Goal: Task Accomplishment & Management: Complete application form

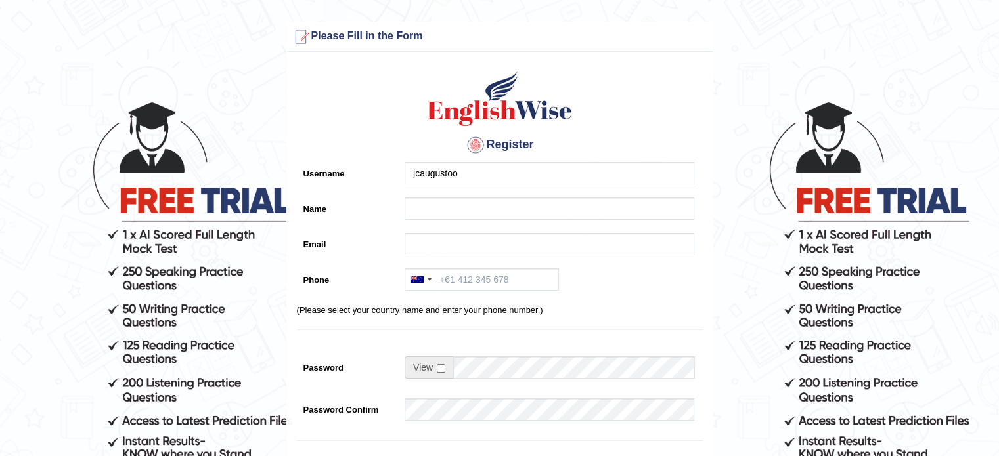
type input "jcaugustoo"
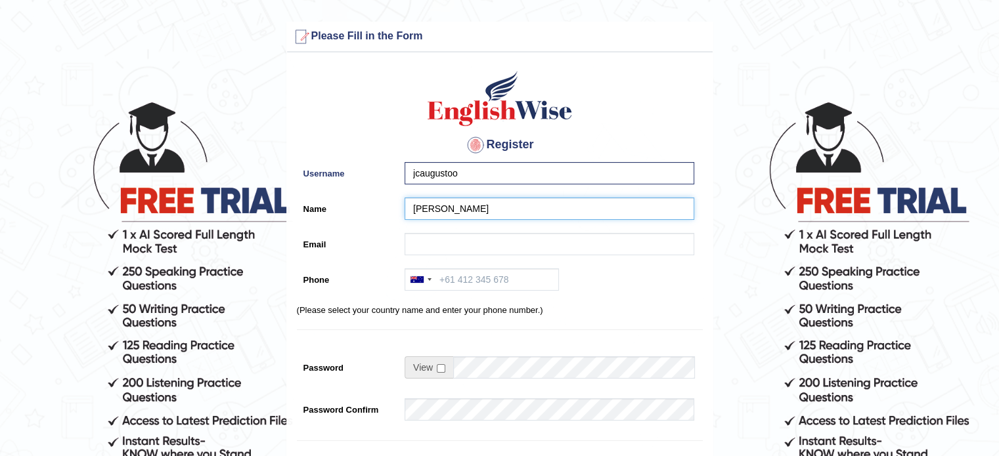
type input "[PERSON_NAME] [PERSON_NAME]"
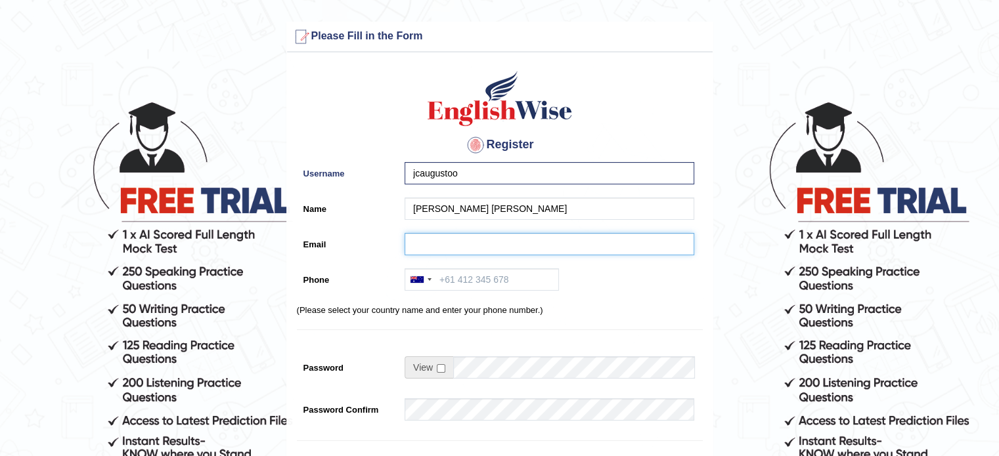
type input "juancruz_augusto@hotmail.com"
type input "+61438481910"
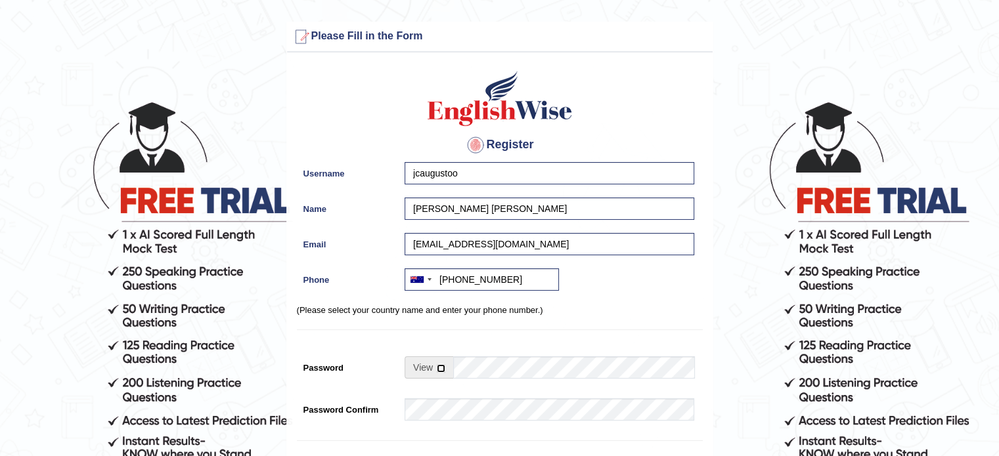
click at [438, 367] on input "checkbox" at bounding box center [441, 368] width 9 height 9
checkbox input "true"
click at [488, 374] on input "Password" at bounding box center [573, 367] width 241 height 22
click at [524, 365] on input "Password" at bounding box center [573, 367] width 241 height 22
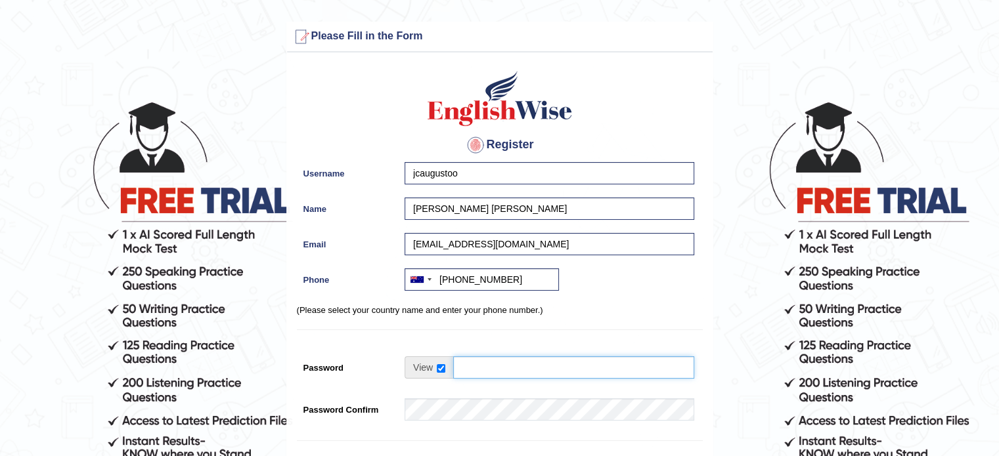
drag, startPoint x: 578, startPoint y: 362, endPoint x: 528, endPoint y: 365, distance: 50.0
click at [528, 365] on input "Password" at bounding box center [573, 367] width 241 height 22
type input "a"
type input "pijaman1"
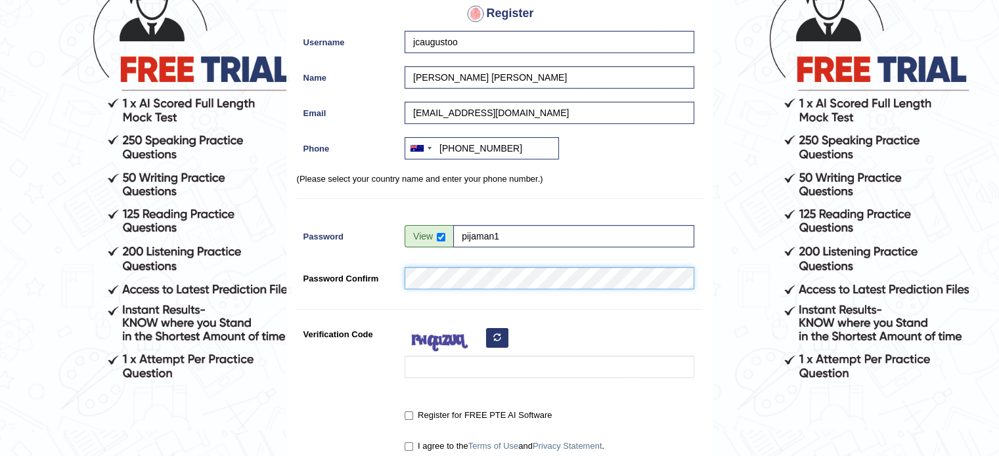
scroll to position [197, 0]
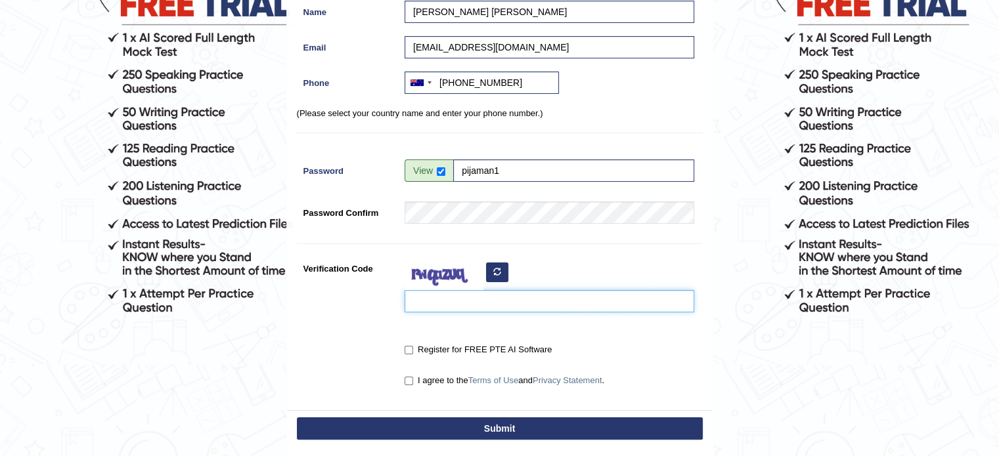
click at [506, 308] on input "Verification Code" at bounding box center [549, 301] width 290 height 22
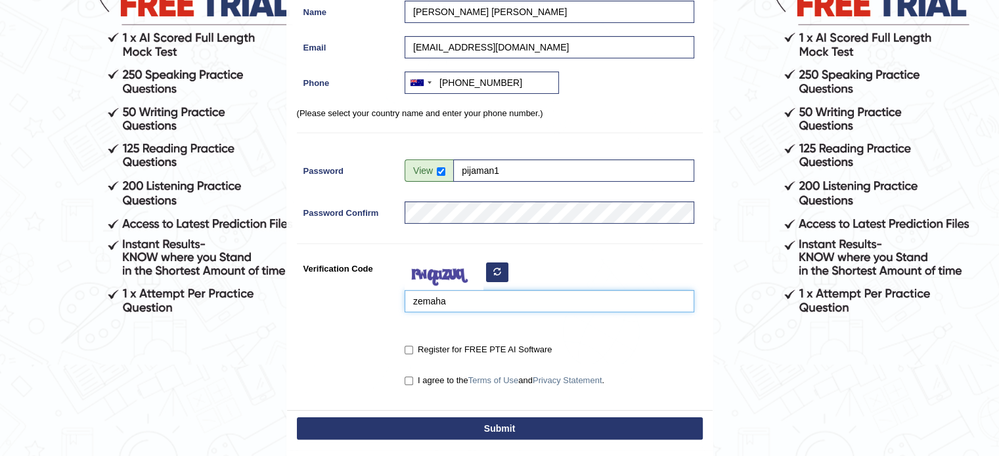
type input "zemaha"
click at [416, 343] on label "Register for FREE PTE AI Software" at bounding box center [477, 349] width 147 height 13
click at [413, 346] on input "Register for FREE PTE AI Software" at bounding box center [408, 350] width 9 height 9
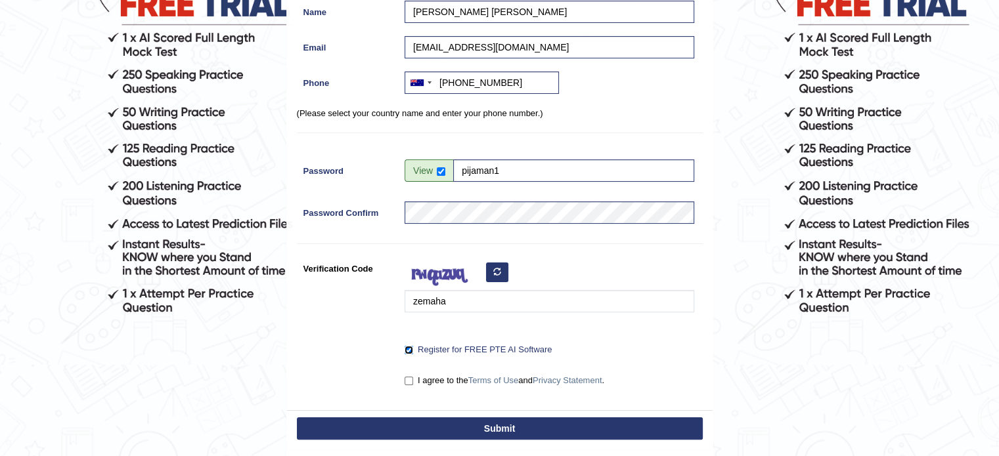
click at [408, 349] on input "Register for FREE PTE AI Software" at bounding box center [408, 350] width 9 height 9
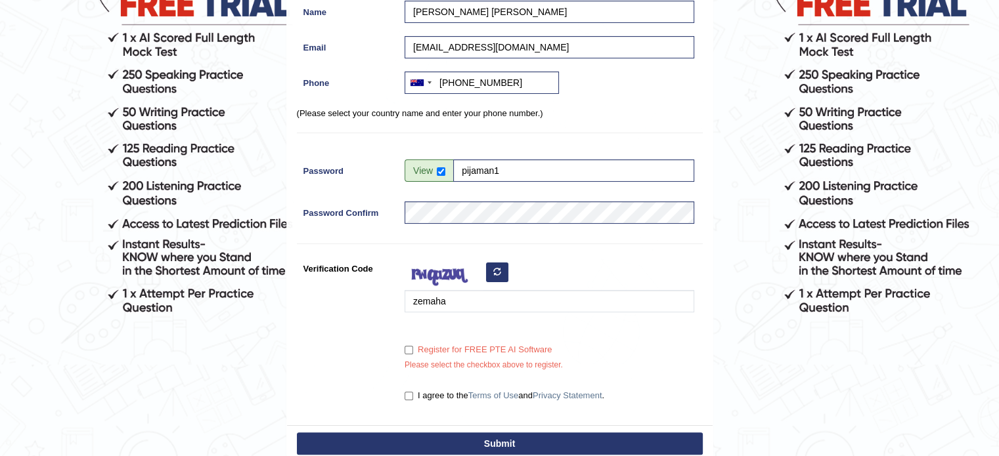
click at [410, 354] on label "Register for FREE PTE AI Software" at bounding box center [477, 349] width 147 height 13
click at [410, 354] on input "Register for FREE PTE AI Software" at bounding box center [408, 350] width 9 height 9
checkbox input "true"
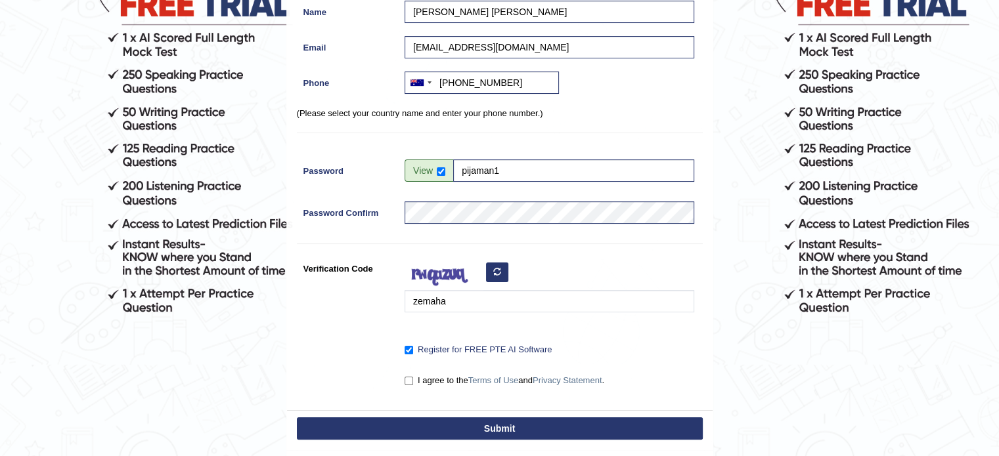
click at [407, 388] on div "I agree to the Terms of Use and Privacy Statement ." at bounding box center [546, 382] width 296 height 24
click at [409, 381] on input "I agree to the Terms of Use and Privacy Statement ." at bounding box center [408, 381] width 9 height 9
checkbox input "true"
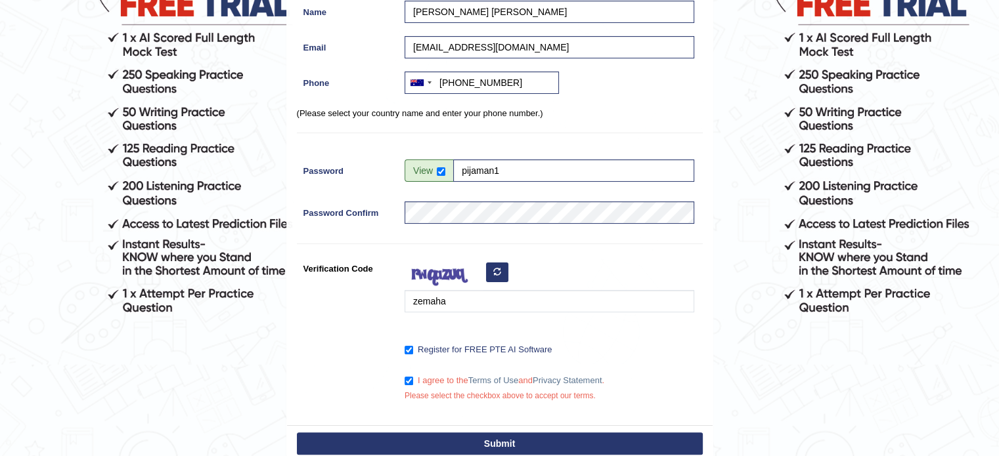
click at [433, 436] on button "Submit" at bounding box center [500, 444] width 406 height 22
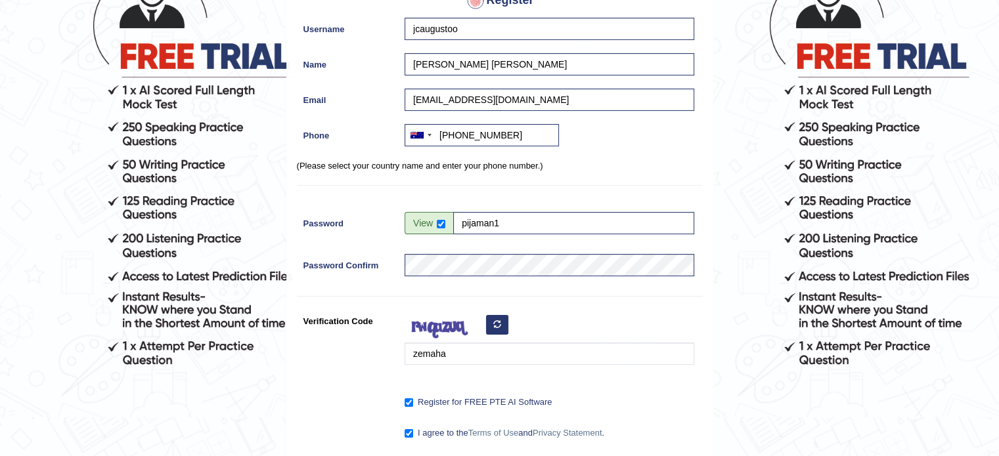
scroll to position [83, 0]
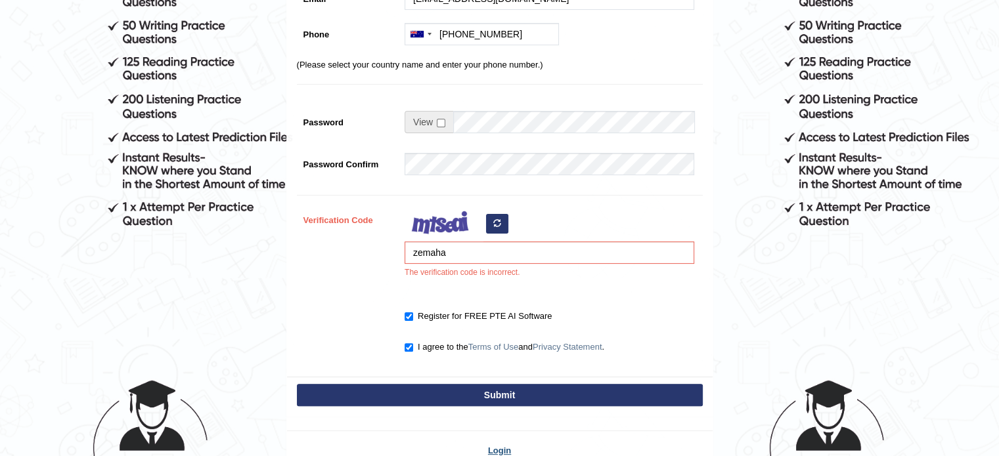
scroll to position [263, 0]
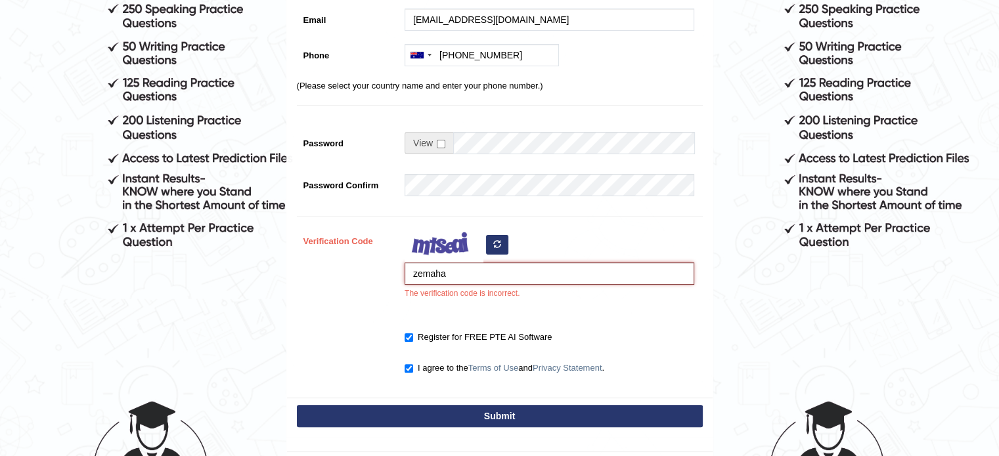
click at [474, 276] on input "zemaha" at bounding box center [549, 274] width 290 height 22
type input "zemaho"
click at [498, 420] on button "Submit" at bounding box center [500, 416] width 406 height 22
type input "[PHONE_NUMBER]"
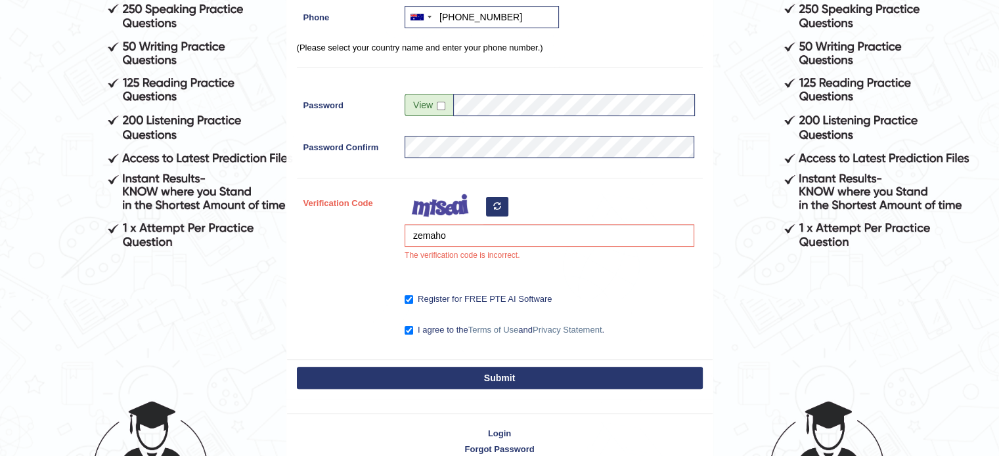
scroll to position [225, 0]
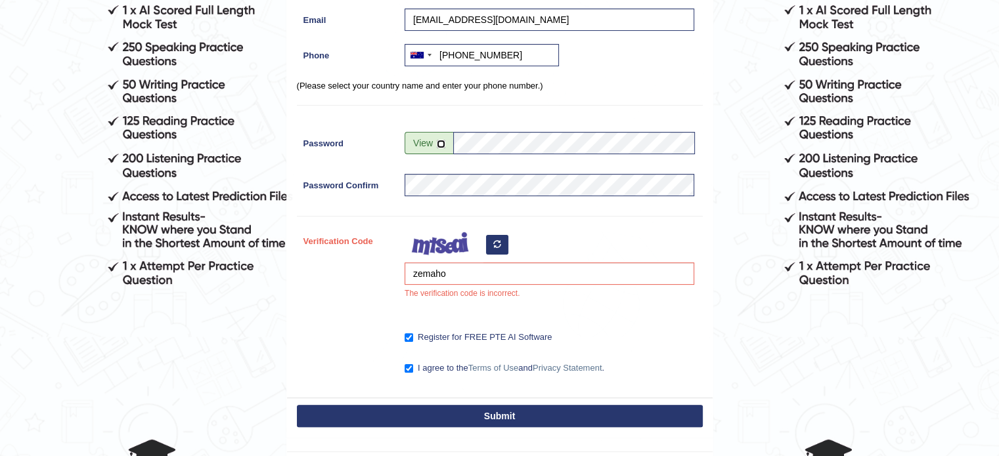
click at [446, 140] on span at bounding box center [428, 143] width 49 height 22
click at [441, 145] on input "checkbox" at bounding box center [441, 144] width 9 height 9
checkbox input "true"
click at [491, 243] on button "button" at bounding box center [497, 245] width 22 height 20
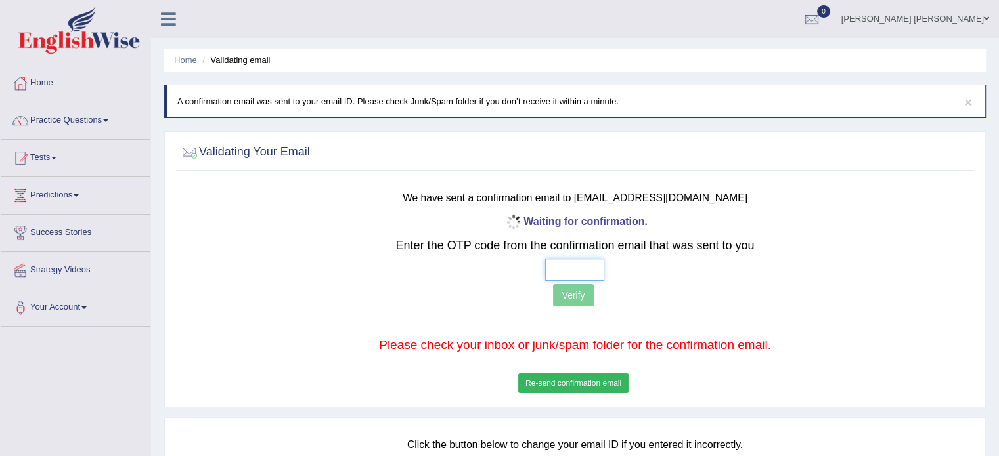
click at [587, 261] on input "text" at bounding box center [574, 270] width 59 height 22
type input "_ _ _ 7"
type input "7 3 4 4"
click at [582, 293] on button "Verify" at bounding box center [573, 295] width 40 height 22
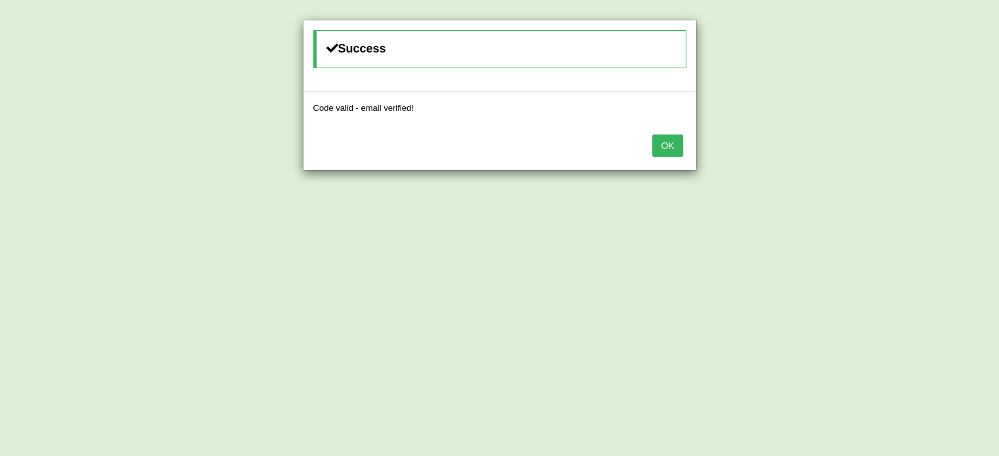
click at [672, 139] on button "OK" at bounding box center [667, 146] width 30 height 22
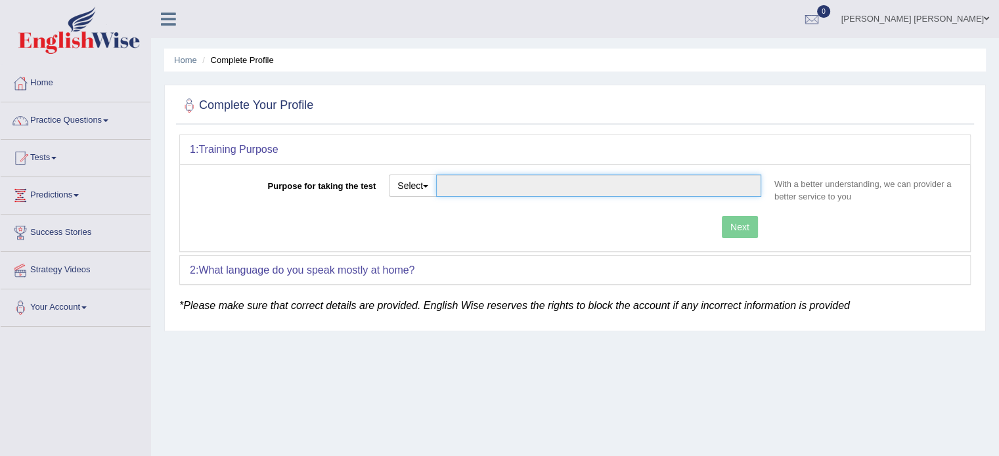
drag, startPoint x: 618, startPoint y: 194, endPoint x: 571, endPoint y: 196, distance: 47.3
click at [618, 194] on input "Purpose for taking the test" at bounding box center [598, 186] width 325 height 22
click at [546, 199] on div "Select Student Visa Permanent Residency Nursing Other" at bounding box center [574, 191] width 385 height 32
click at [408, 183] on button "Select" at bounding box center [413, 186] width 48 height 22
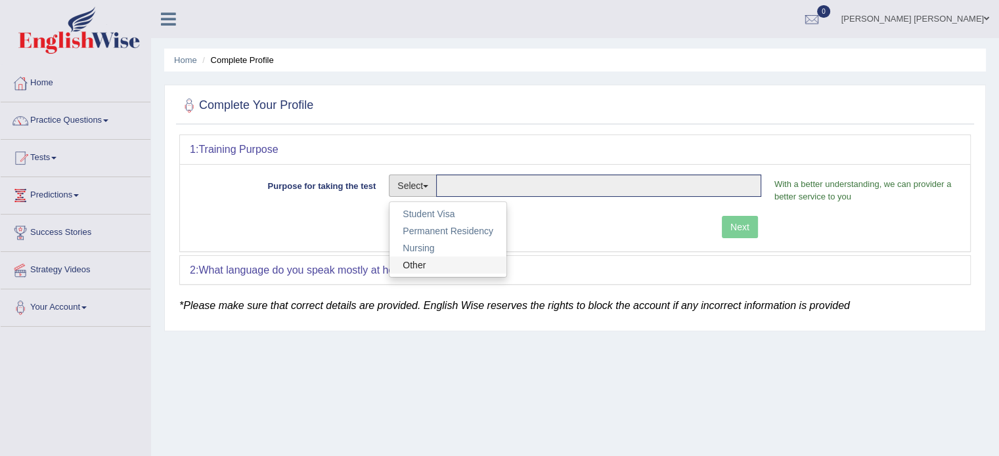
click at [431, 259] on link "Other" at bounding box center [447, 265] width 117 height 17
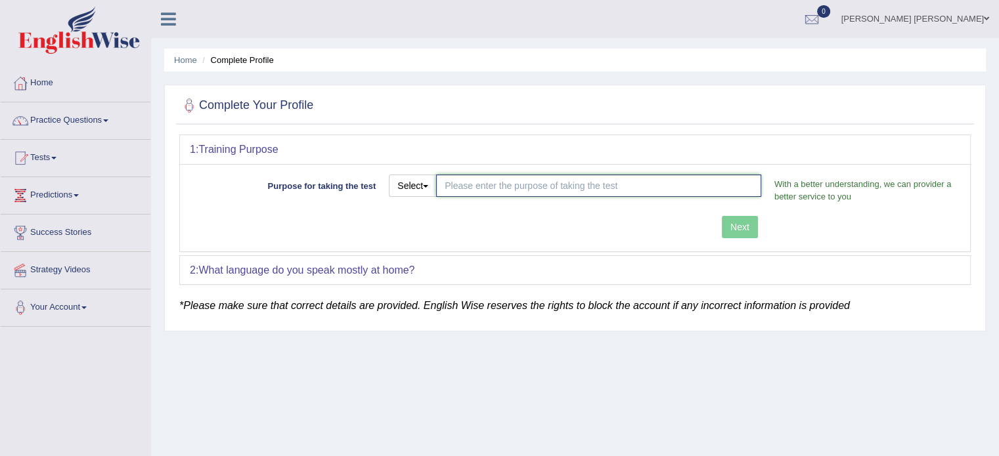
click at [658, 194] on input "Purpose for taking the test" at bounding box center [598, 186] width 325 height 22
type input "skil visa"
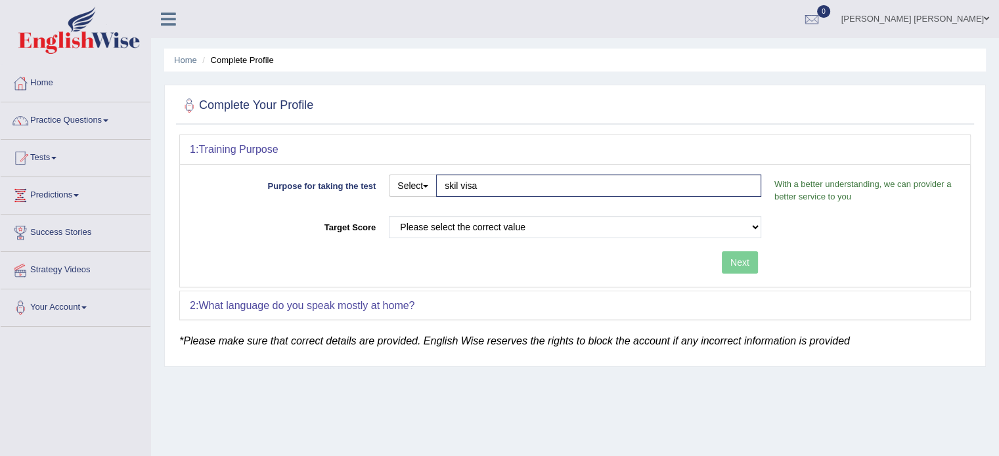
click at [735, 251] on div "Next" at bounding box center [479, 264] width 578 height 26
click at [614, 217] on select "Please select the correct value 50 (6 bands) 58 (6.5 bands) 65 (7 bands) 79 (8 …" at bounding box center [575, 227] width 372 height 22
select select "79"
click at [389, 216] on select "Please select the correct value 50 (6 bands) 58 (6.5 bands) 65 (7 bands) 79 (8 …" at bounding box center [575, 227] width 372 height 22
click at [748, 261] on button "Next" at bounding box center [740, 262] width 36 height 22
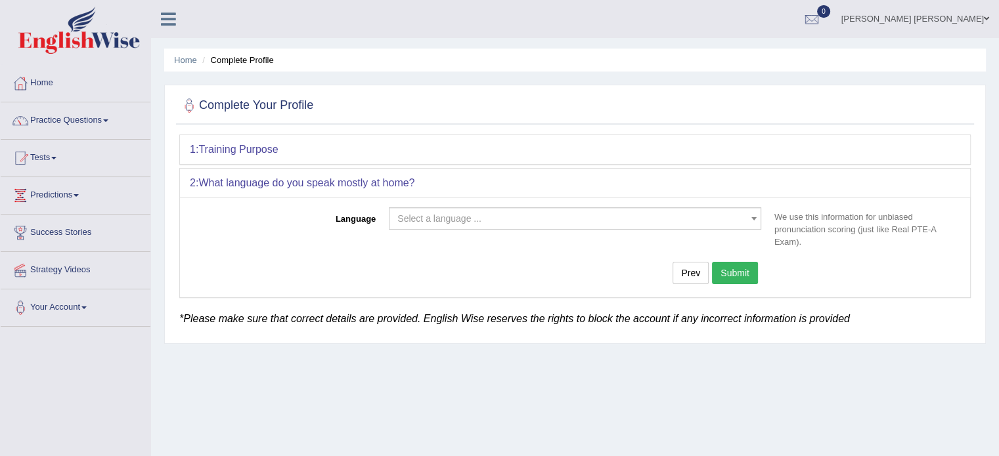
click at [607, 207] on span "Select a language ..." at bounding box center [575, 218] width 372 height 22
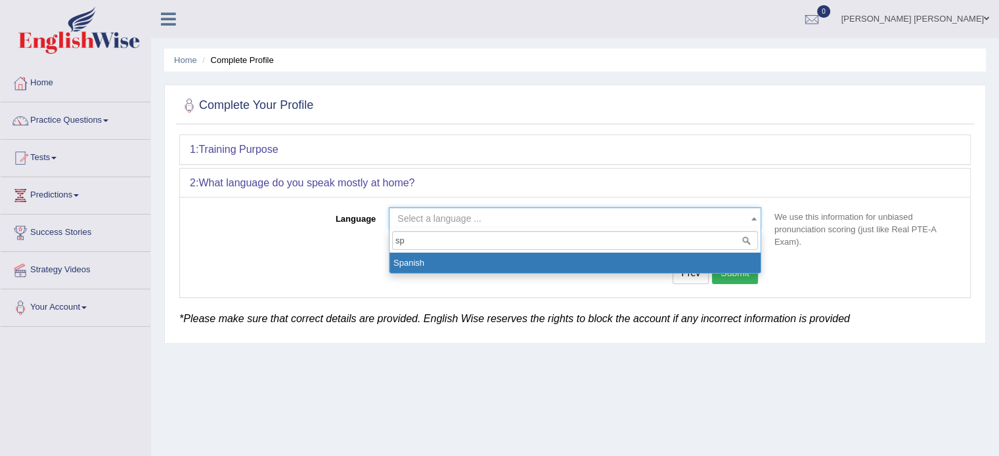
type input "sp"
select select "Spanish"
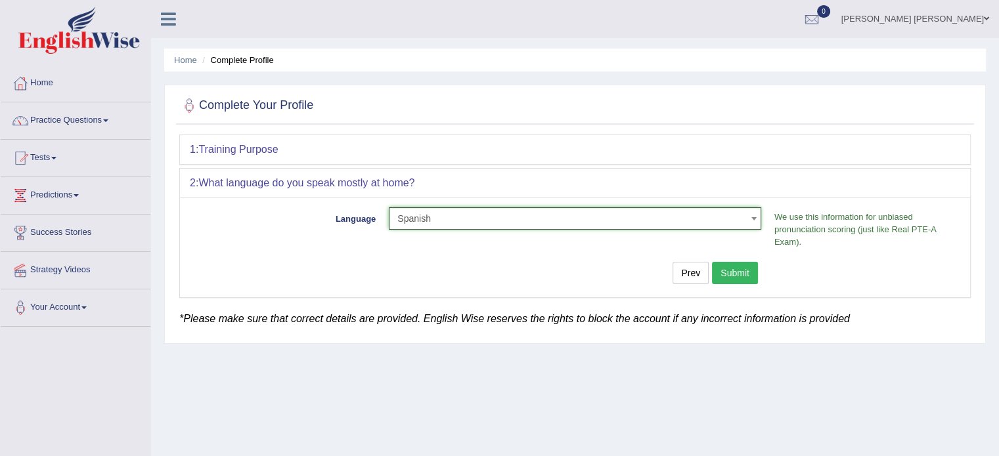
click at [733, 272] on button "Submit" at bounding box center [735, 273] width 46 height 22
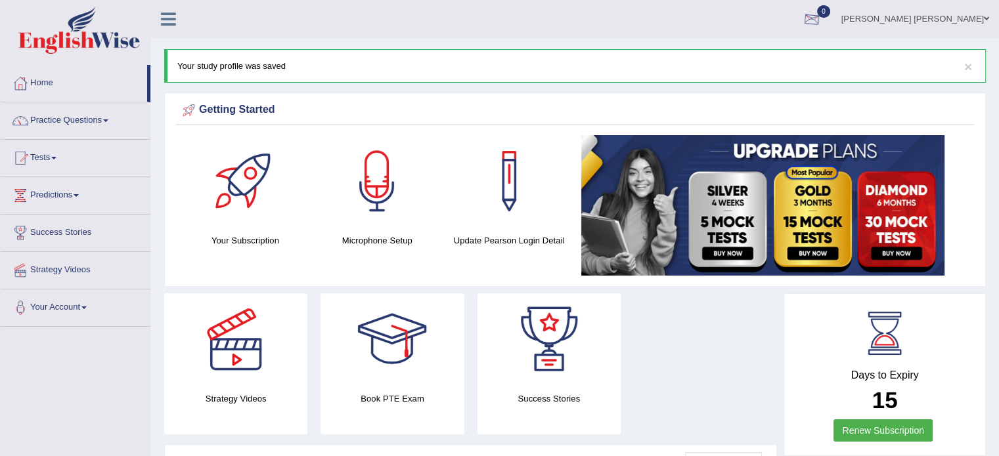
click at [904, 3] on link "[PERSON_NAME] [PERSON_NAME]" at bounding box center [914, 17] width 167 height 34
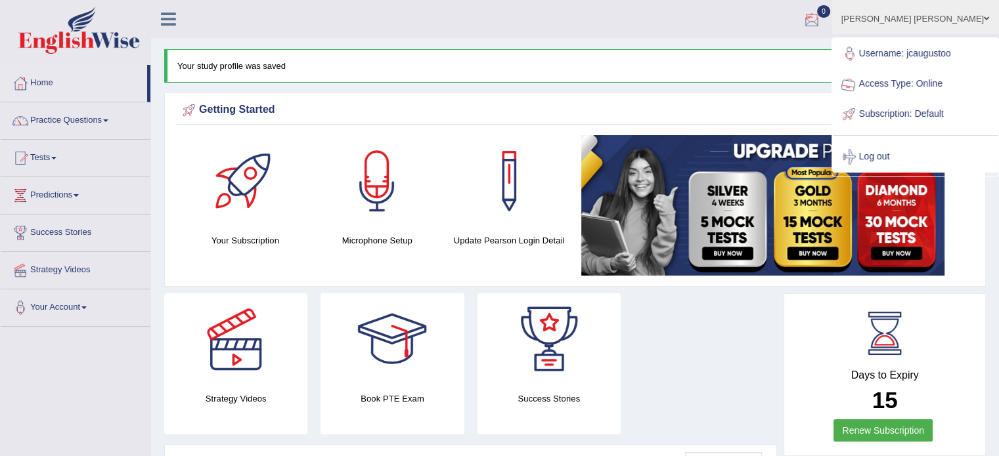
click at [917, 39] on link "Username: jcaugustoo" at bounding box center [914, 54] width 165 height 30
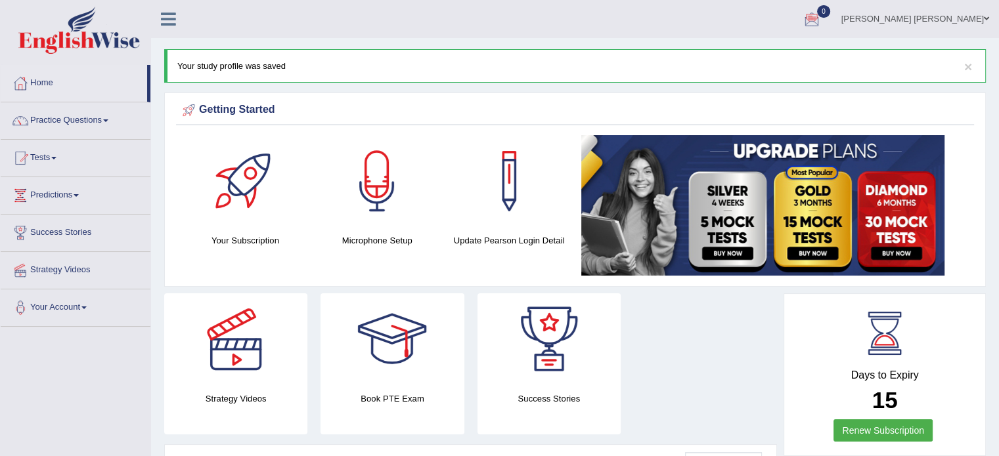
click at [917, 16] on link "[PERSON_NAME] [PERSON_NAME]" at bounding box center [914, 17] width 167 height 34
